Goal: Task Accomplishment & Management: Manage account settings

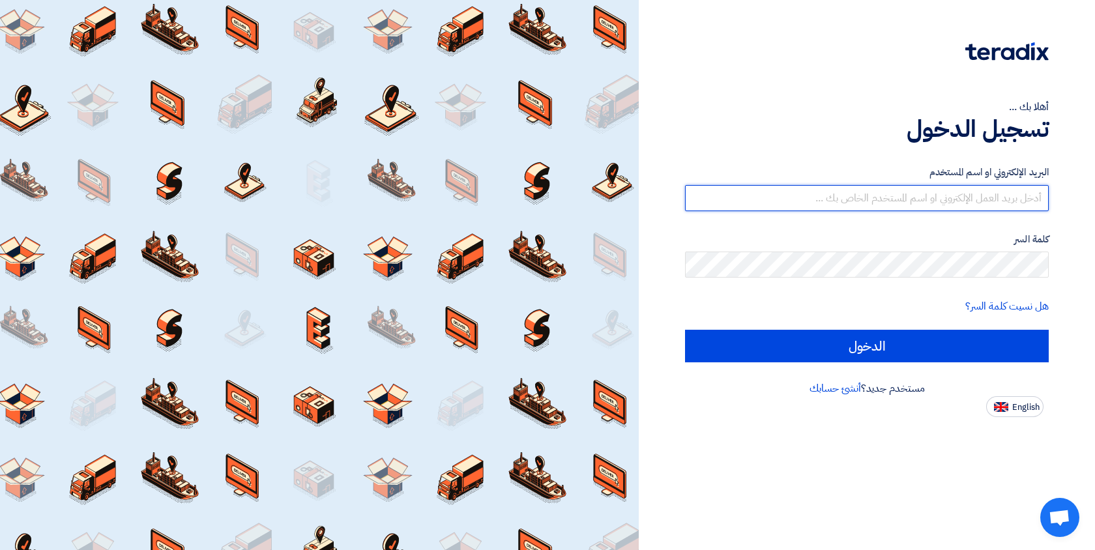
click at [859, 201] on input "text" at bounding box center [867, 198] width 364 height 26
click at [827, 200] on input "text" at bounding box center [867, 198] width 364 height 26
paste input "[URL][DOMAIN_NAME]"
type input "[URL][DOMAIN_NAME]"
paste input "[URL][DOMAIN_NAME]"
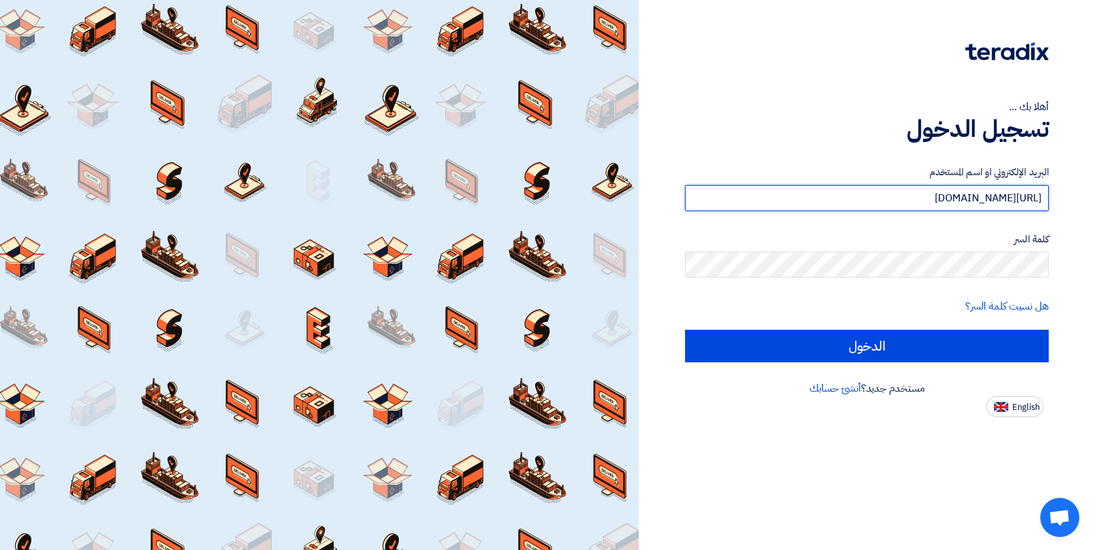
type input "[URL][DOMAIN_NAME]"
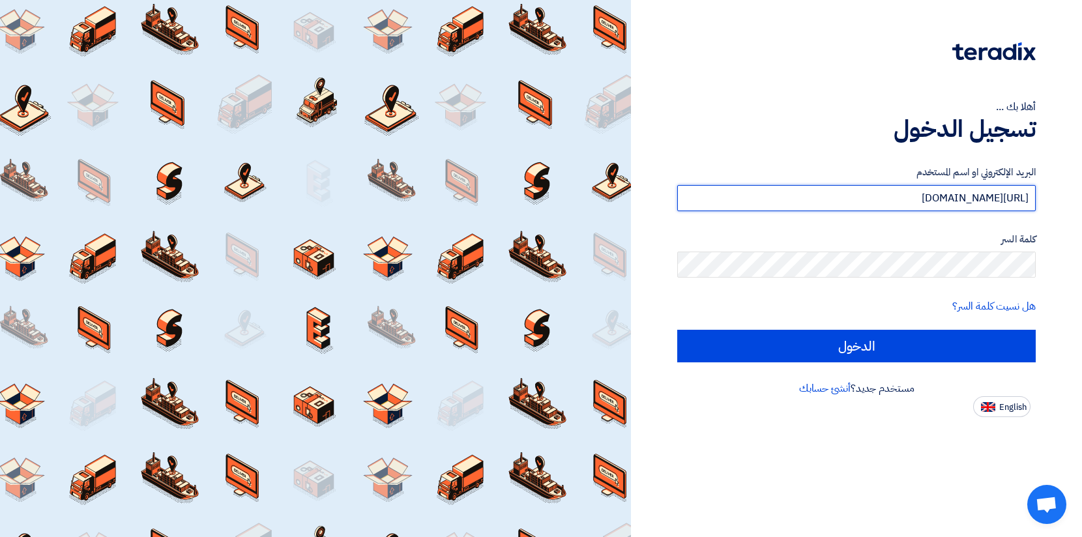
drag, startPoint x: 720, startPoint y: 201, endPoint x: 1020, endPoint y: 177, distance: 301.3
click at [1020, 177] on div "البريد الإلكتروني او اسم المستخدم [URL][DOMAIN_NAME]" at bounding box center [856, 188] width 358 height 46
click at [829, 200] on input "text" at bounding box center [856, 198] width 358 height 26
paste input "[EMAIL_ADDRESS][DOMAIN_NAME]"
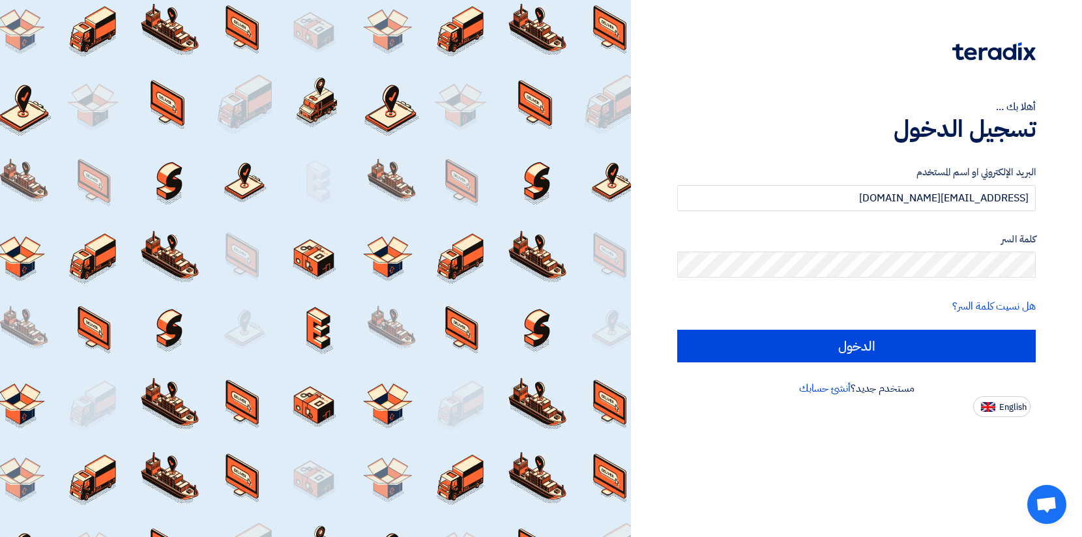
click at [779, 44] on div at bounding box center [856, 60] width 358 height 36
drag, startPoint x: 861, startPoint y: 204, endPoint x: 1067, endPoint y: 212, distance: 206.0
click at [1067, 212] on div "أهلا بك ... تسجيل الدخول البريد الإلكتروني او اسم المستخدم [EMAIL_ADDRESS][DOMA…" at bounding box center [855, 208] width 431 height 417
drag, startPoint x: 905, startPoint y: 195, endPoint x: 1041, endPoint y: 205, distance: 135.8
click at [1041, 205] on div "أهلا بك ... تسجيل الدخول البريد الإلكتروني او اسم المستخدم [EMAIL_ADDRESS][DOMA…" at bounding box center [855, 208] width 431 height 417
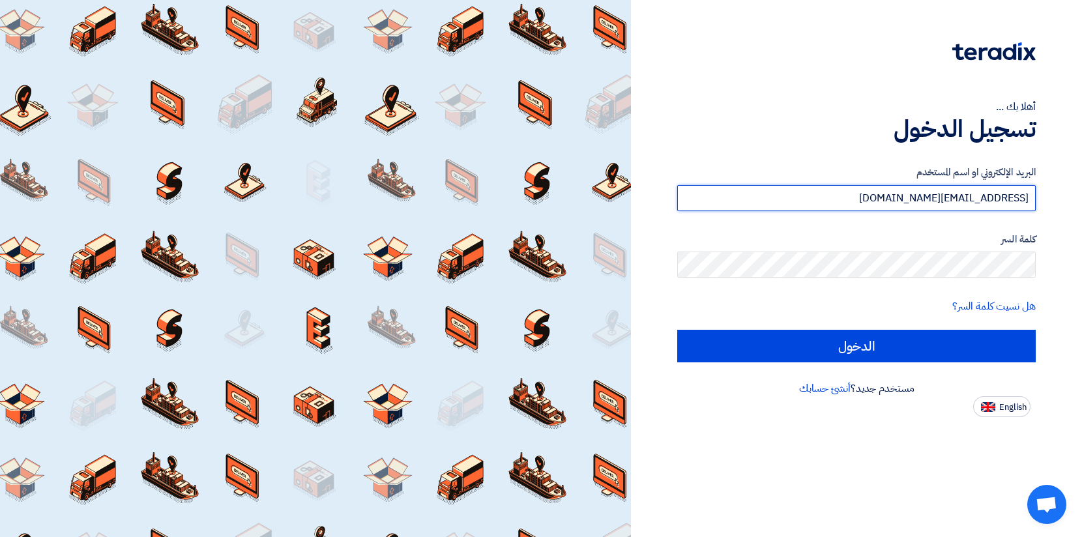
paste input "vineeth.m"
type input "[EMAIL_ADDRESS][DOMAIN_NAME]"
